Goal: Transaction & Acquisition: Purchase product/service

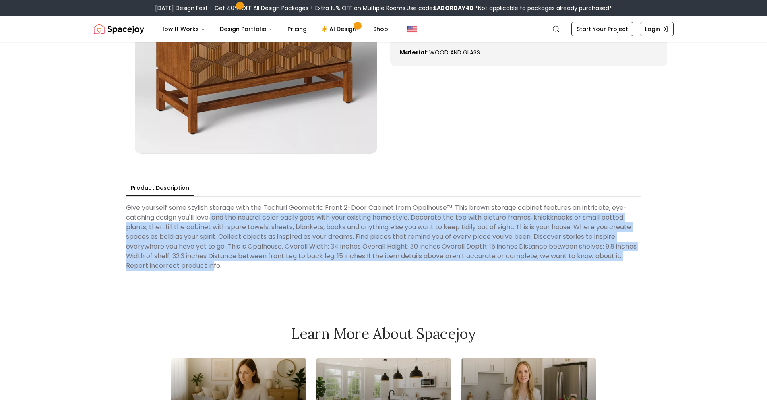
scroll to position [161, 0]
click at [217, 266] on Description "Give yourself some stylish storage with the Tachuri Geometric Front 2-Door Cabi…" at bounding box center [383, 237] width 515 height 74
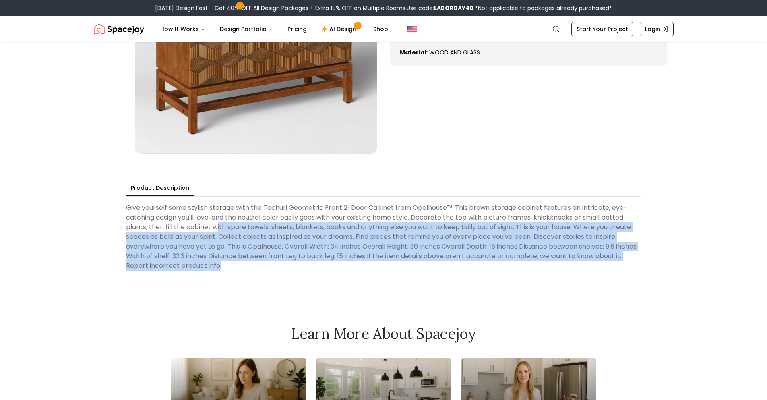
drag, startPoint x: 230, startPoint y: 268, endPoint x: 217, endPoint y: 230, distance: 40.3
click at [217, 230] on Description "Give yourself some stylish storage with the Tachuri Geometric Front 2-Door Cabi…" at bounding box center [383, 237] width 515 height 74
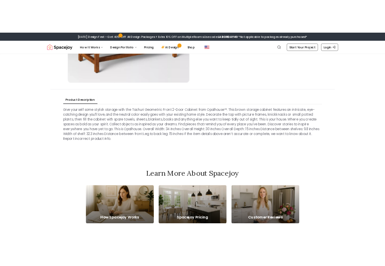
scroll to position [362, 0]
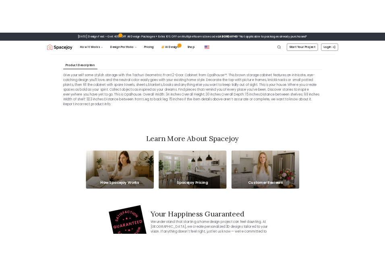
scroll to position [322, 0]
